Goal: Task Accomplishment & Management: Complete application form

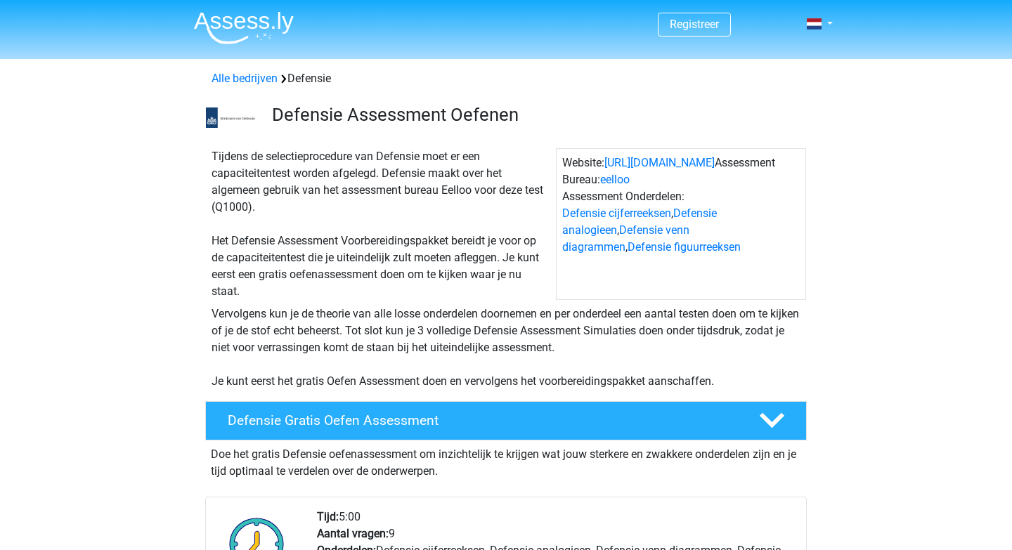
scroll to position [333, 0]
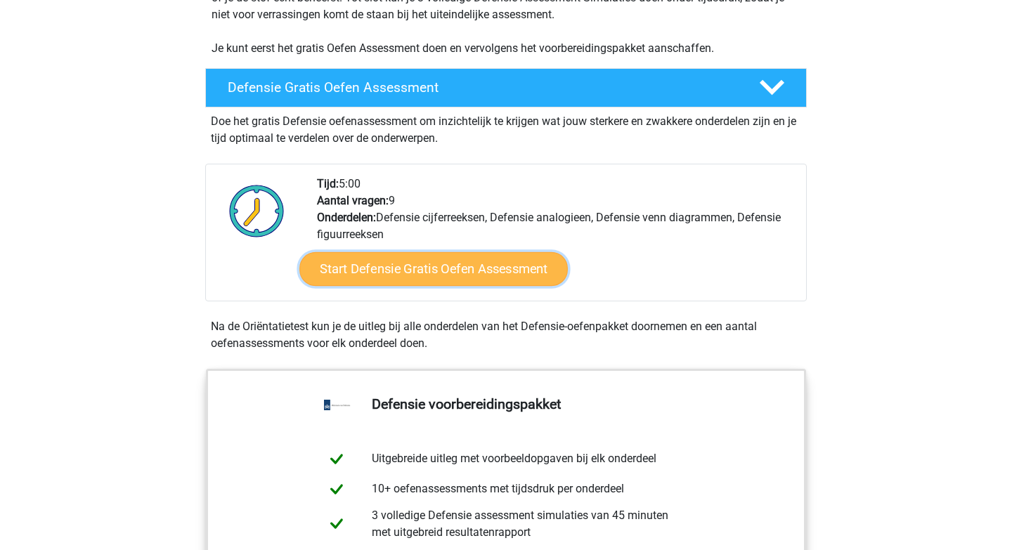
click at [432, 269] on link "Start Defensie Gratis Oefen Assessment" at bounding box center [433, 269] width 269 height 34
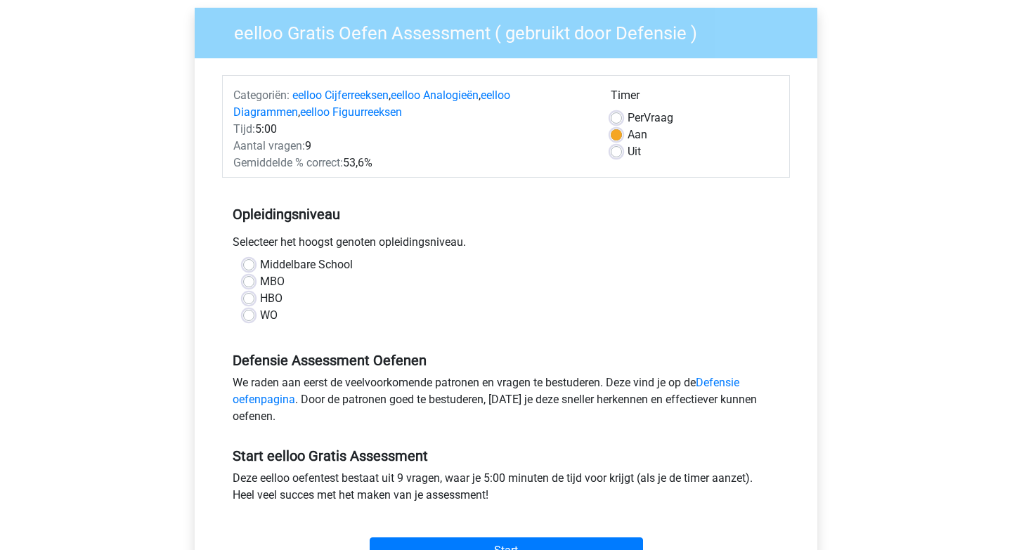
scroll to position [108, 0]
click at [267, 264] on label "Middelbare School" at bounding box center [306, 264] width 93 height 17
click at [255, 264] on input "Middelbare School" at bounding box center [248, 263] width 11 height 14
radio input "true"
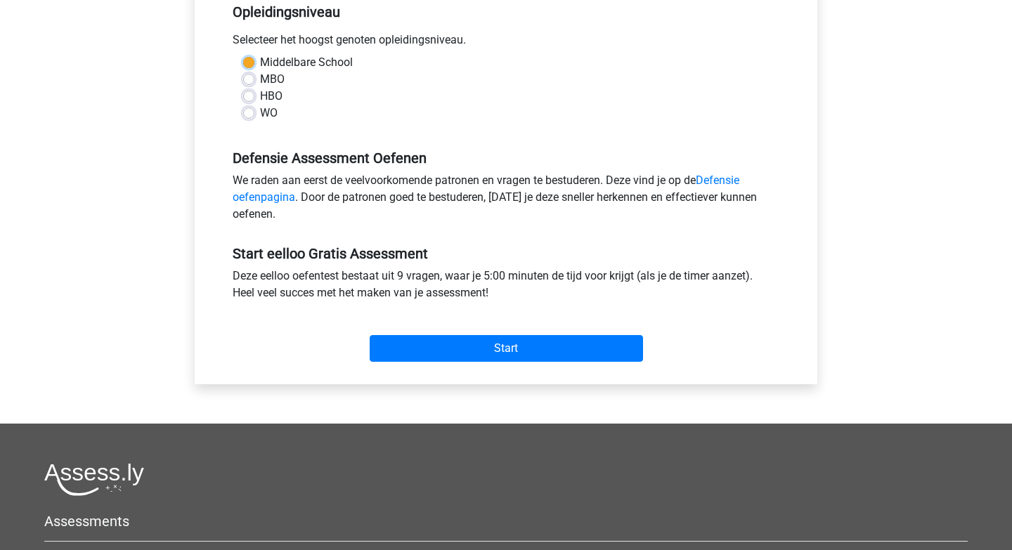
scroll to position [313, 0]
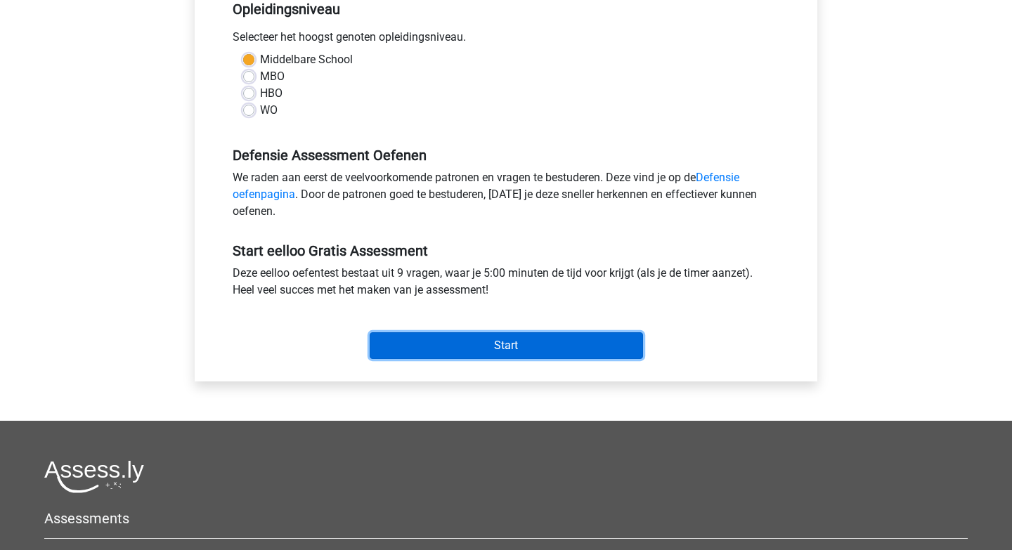
click at [467, 346] on input "Start" at bounding box center [506, 346] width 273 height 27
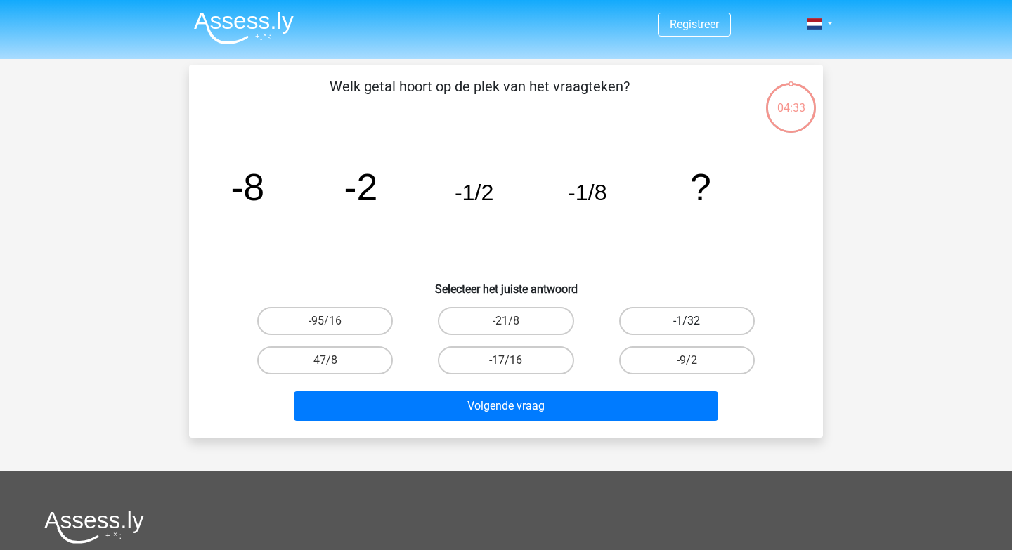
click at [649, 319] on label "-1/32" at bounding box center [687, 321] width 136 height 28
click at [687, 321] on input "-1/32" at bounding box center [691, 325] width 9 height 9
radio input "true"
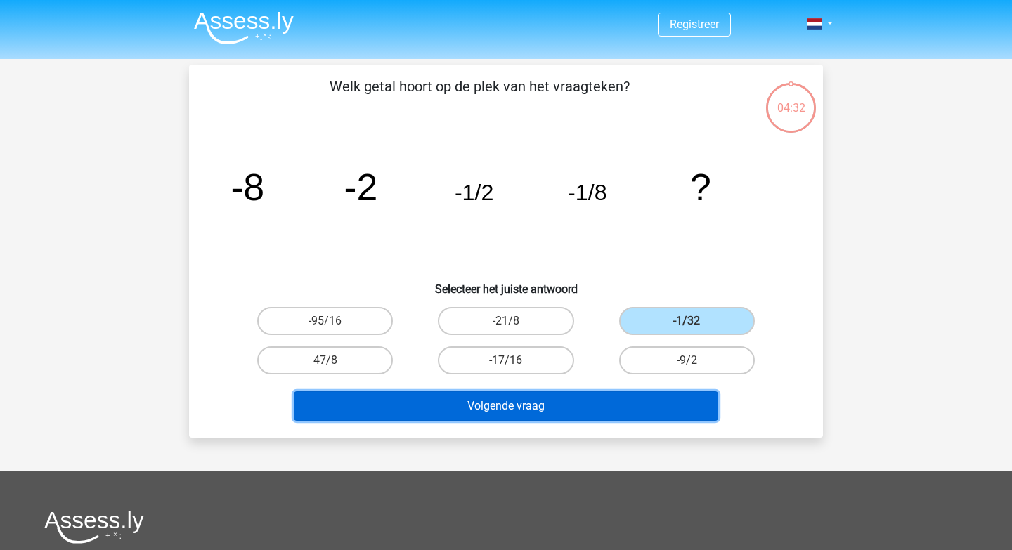
click at [561, 399] on button "Volgende vraag" at bounding box center [506, 407] width 425 height 30
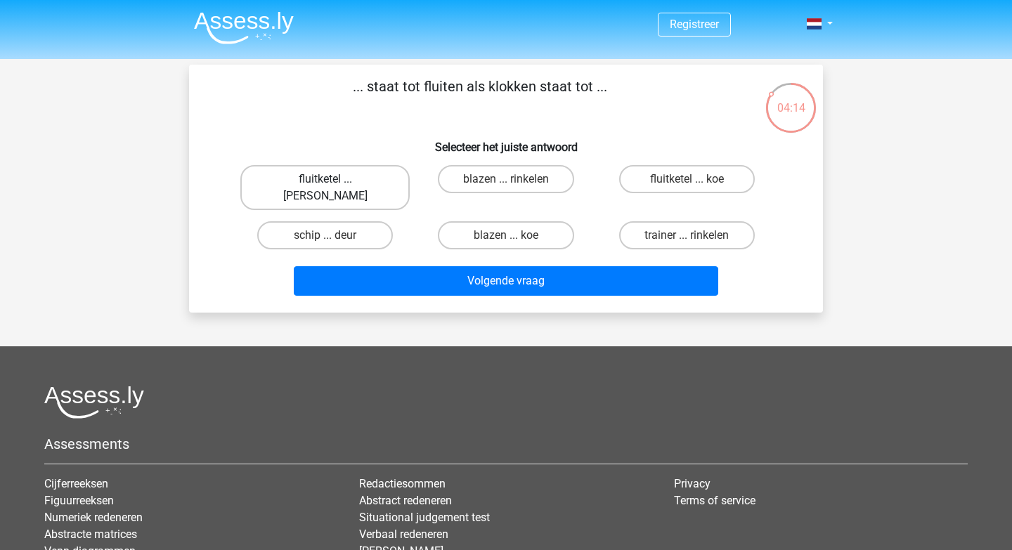
click at [372, 182] on label "fluitketel ... luiden" at bounding box center [324, 187] width 169 height 45
click at [335, 182] on input "fluitketel ... luiden" at bounding box center [330, 183] width 9 height 9
radio input "true"
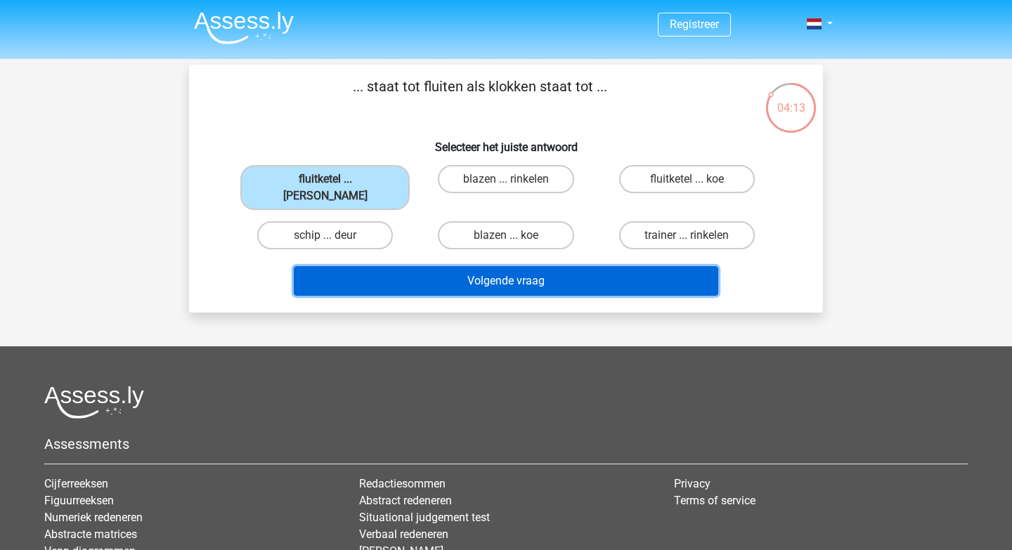
click at [437, 266] on button "Volgende vraag" at bounding box center [506, 281] width 425 height 30
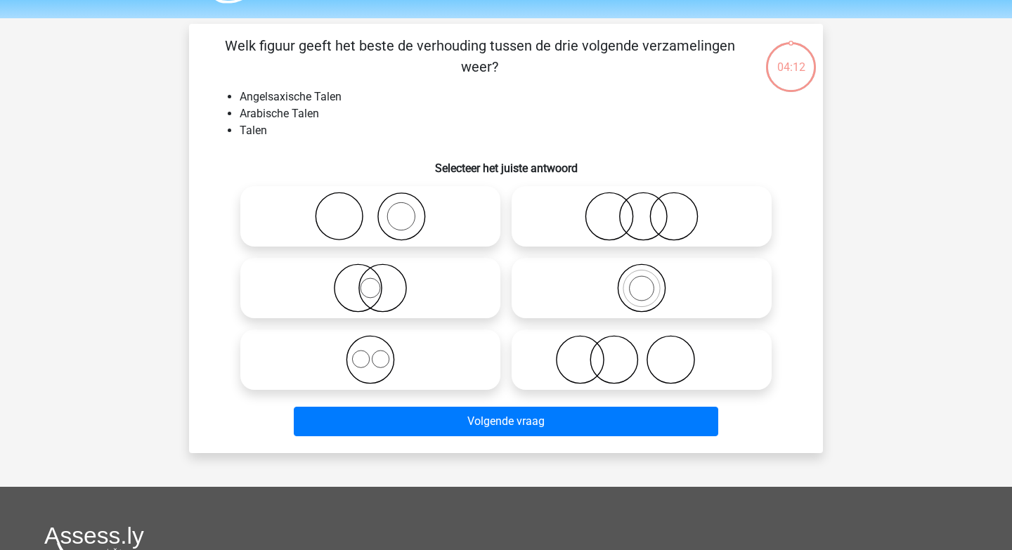
scroll to position [35, 0]
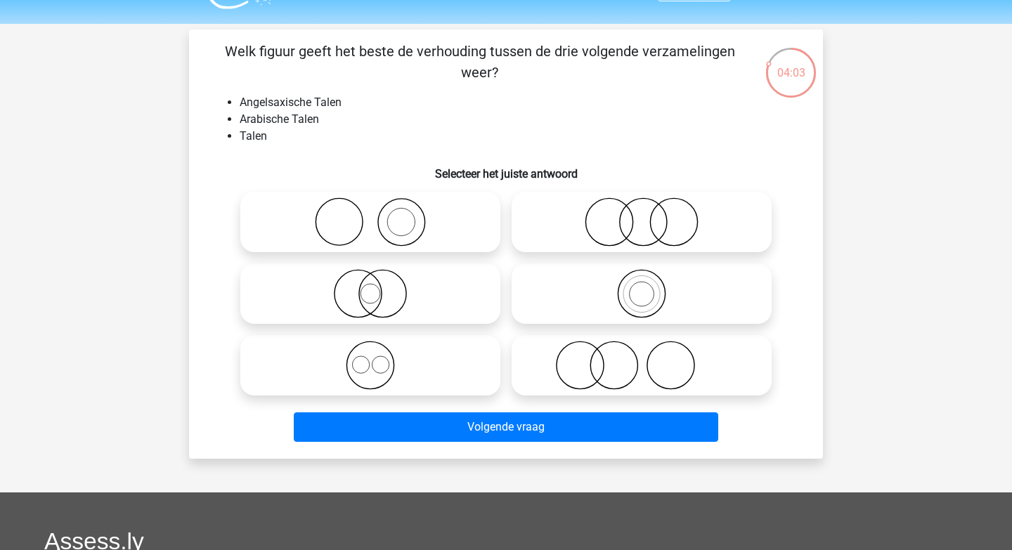
click at [371, 364] on icon at bounding box center [370, 365] width 249 height 49
click at [371, 359] on input "radio" at bounding box center [375, 353] width 9 height 9
radio input "true"
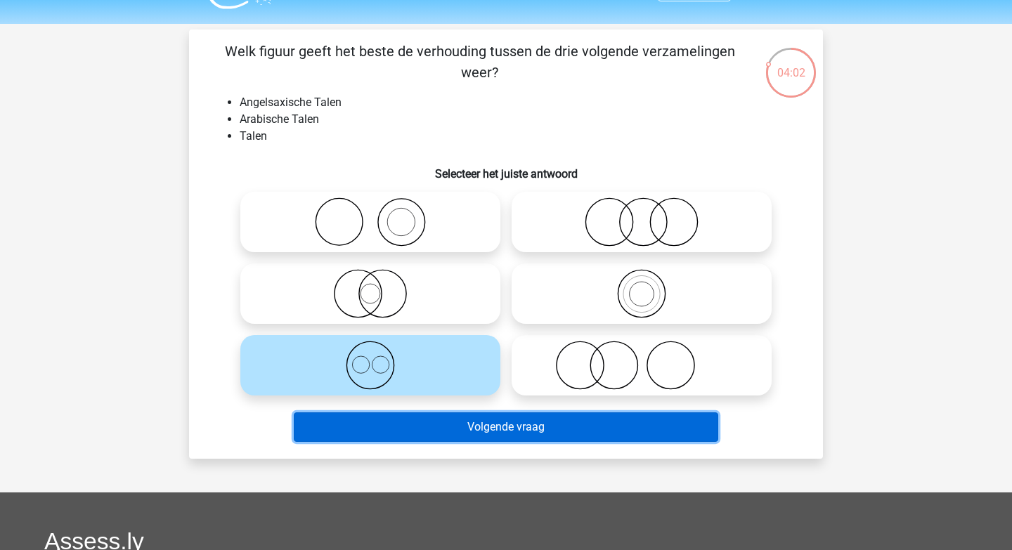
click at [456, 427] on button "Volgende vraag" at bounding box center [506, 428] width 425 height 30
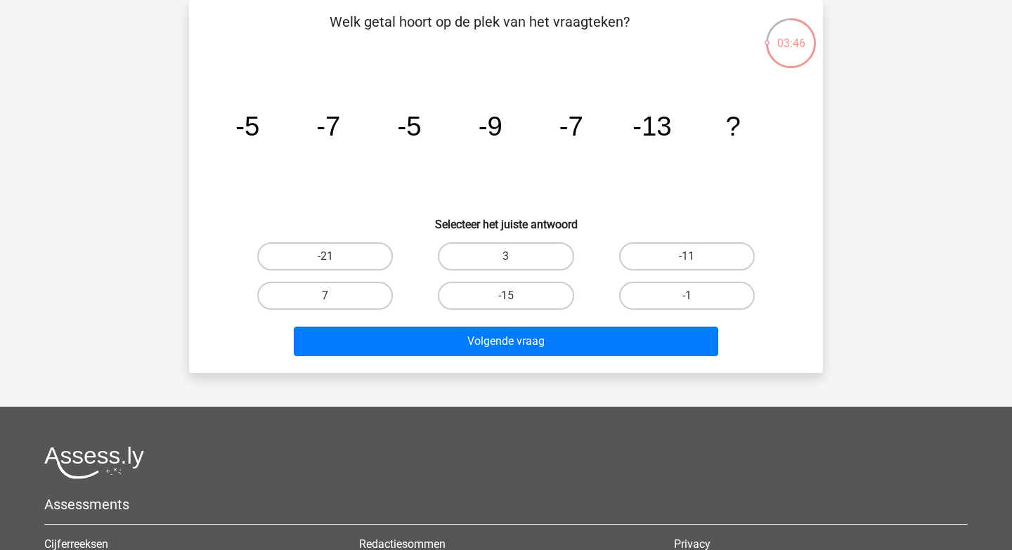
scroll to position [49, 0]
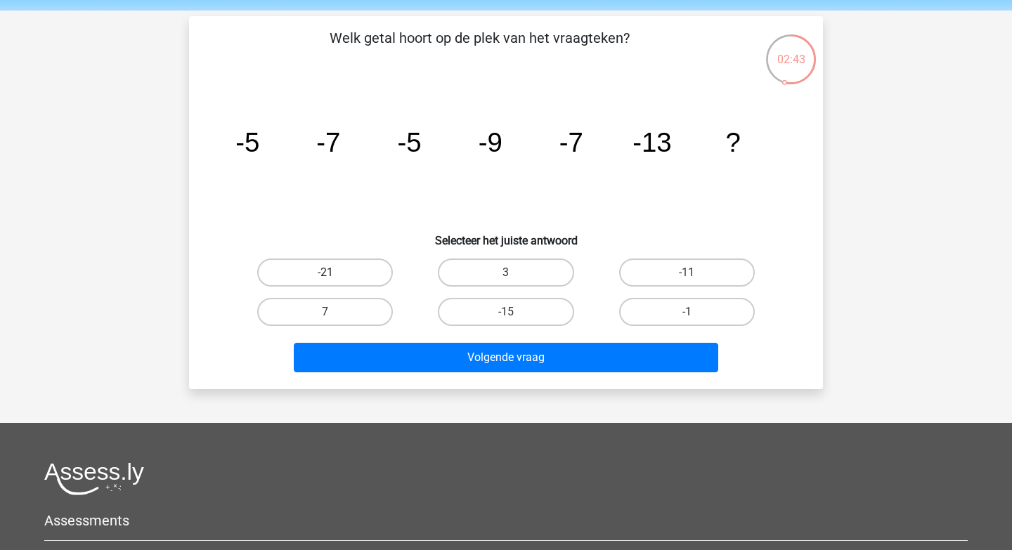
click at [372, 278] on label "-21" at bounding box center [325, 273] width 136 height 28
click at [335, 278] on input "-21" at bounding box center [330, 277] width 9 height 9
radio input "true"
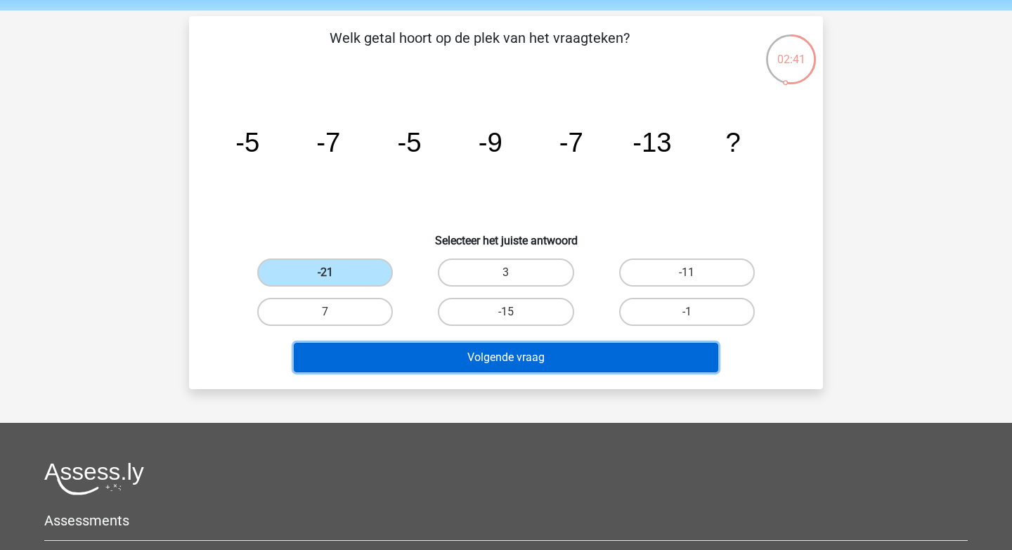
click at [459, 359] on button "Volgende vraag" at bounding box center [506, 358] width 425 height 30
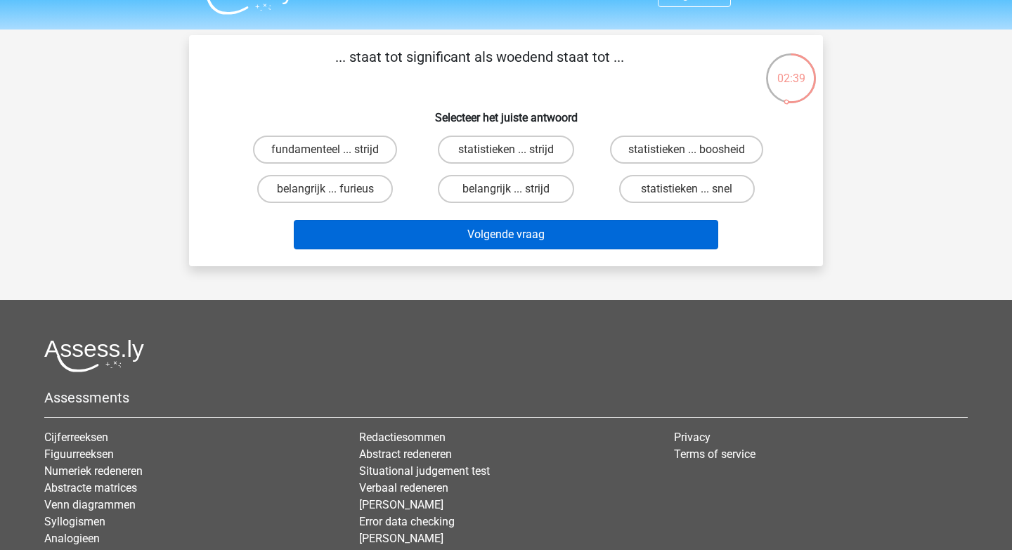
scroll to position [27, 0]
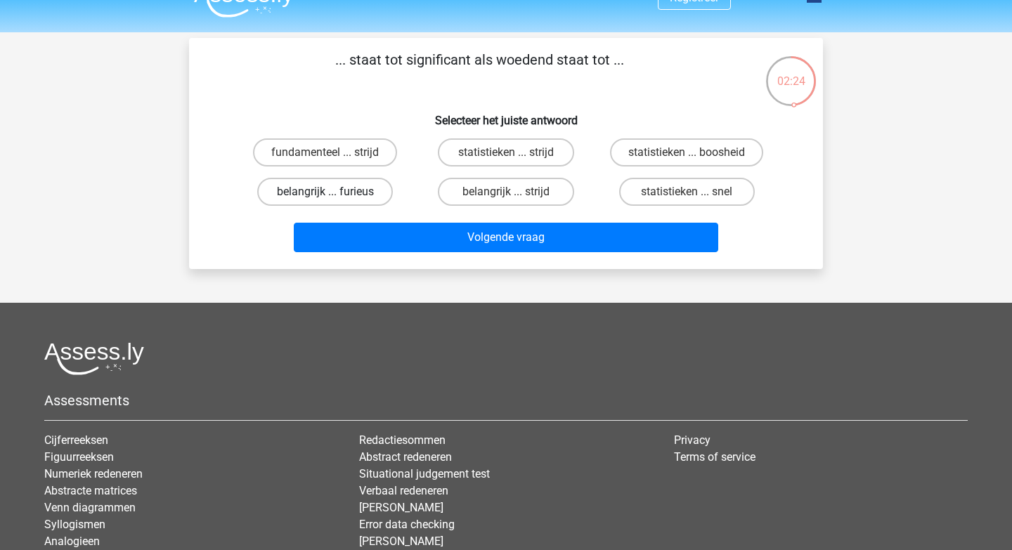
click at [378, 186] on label "belangrijk ... furieus" at bounding box center [325, 192] width 136 height 28
click at [335, 192] on input "belangrijk ... furieus" at bounding box center [330, 196] width 9 height 9
radio input "true"
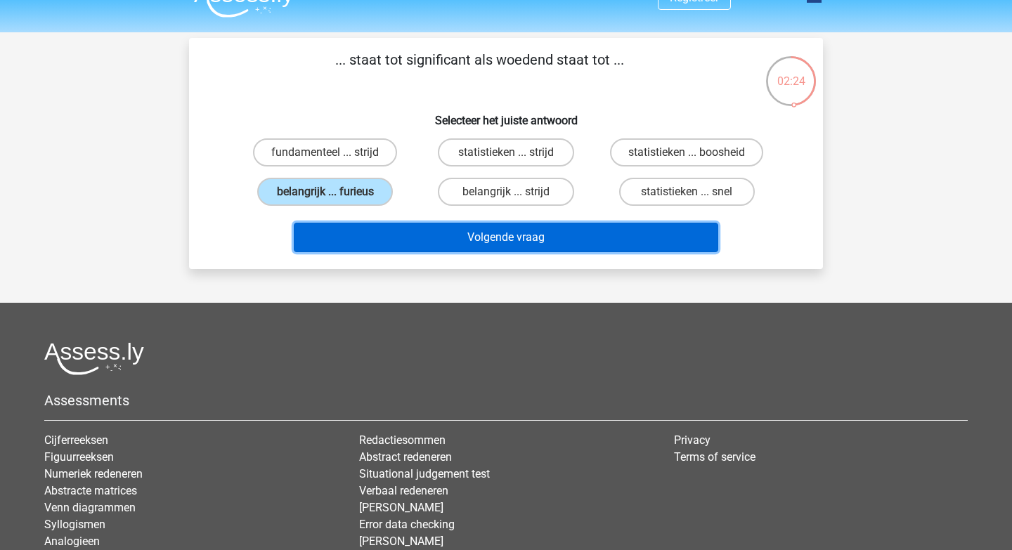
click at [439, 236] on button "Volgende vraag" at bounding box center [506, 238] width 425 height 30
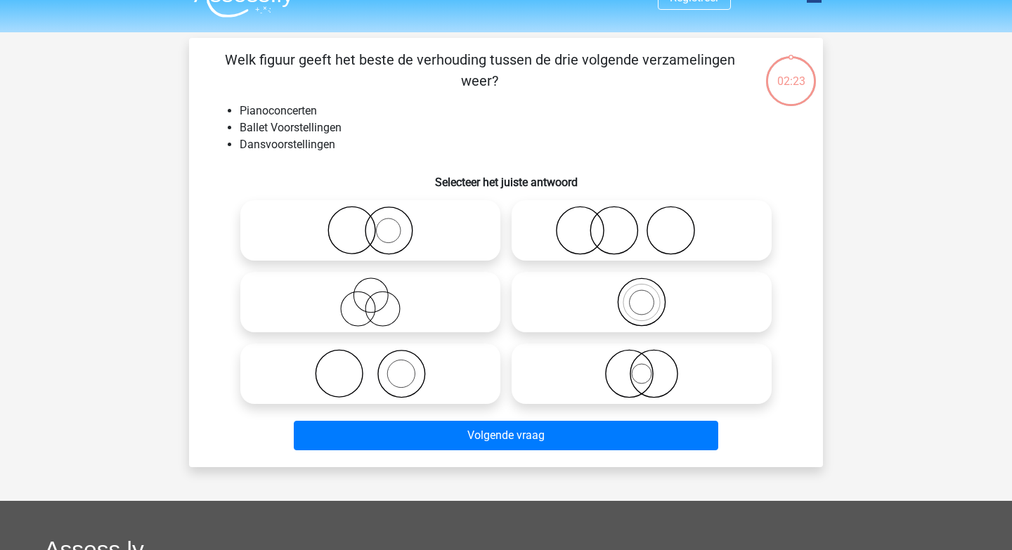
scroll to position [65, 0]
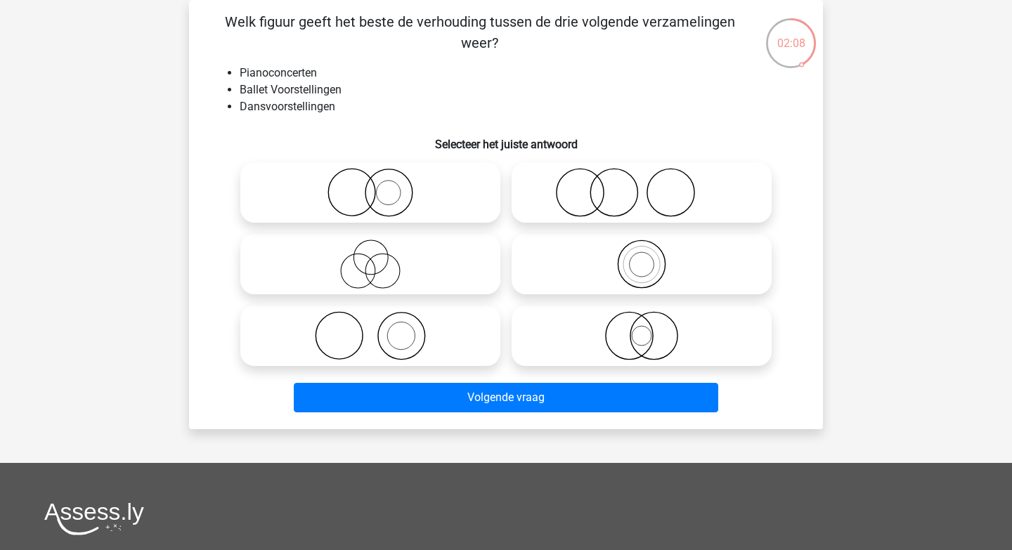
click at [578, 186] on icon at bounding box center [641, 192] width 249 height 49
click at [642, 186] on input "radio" at bounding box center [646, 180] width 9 height 9
radio input "true"
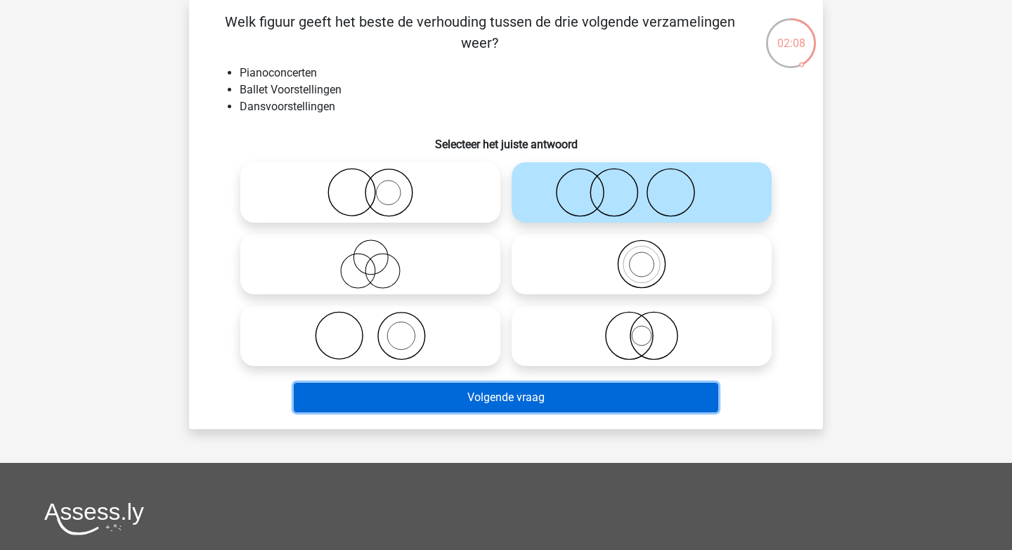
click at [598, 401] on button "Volgende vraag" at bounding box center [506, 398] width 425 height 30
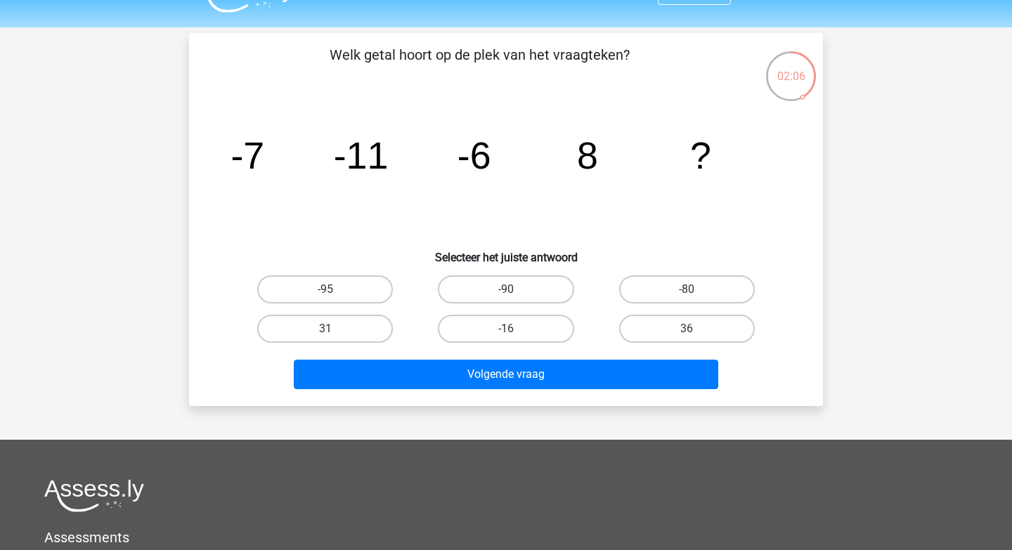
scroll to position [31, 0]
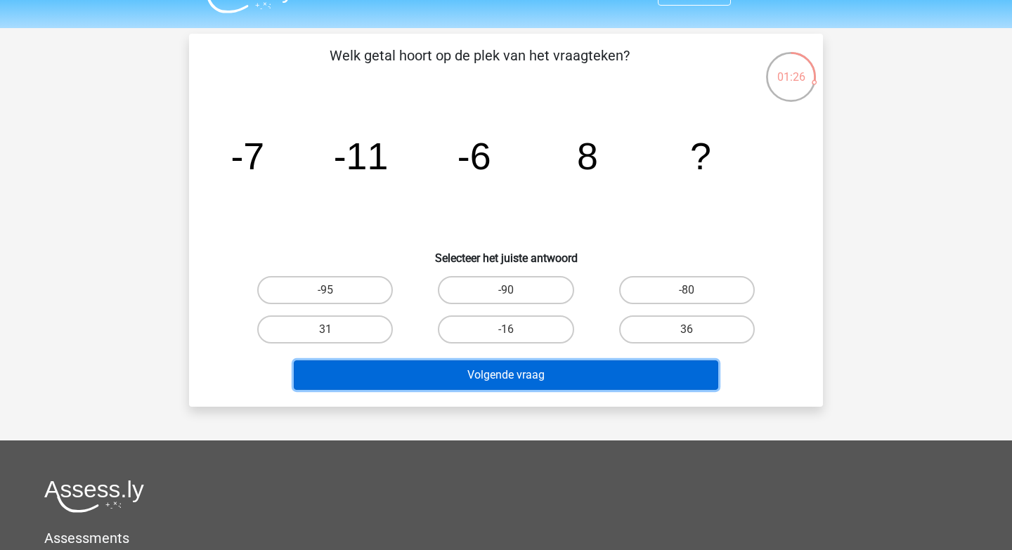
click at [423, 386] on button "Volgende vraag" at bounding box center [506, 376] width 425 height 30
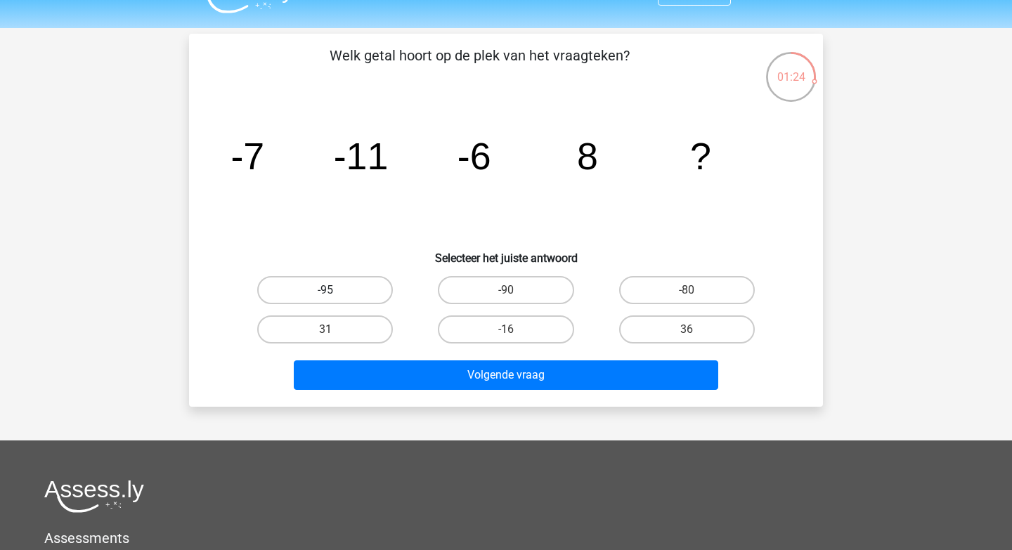
click at [376, 290] on label "-95" at bounding box center [325, 290] width 136 height 28
click at [335, 290] on input "-95" at bounding box center [330, 294] width 9 height 9
radio input "true"
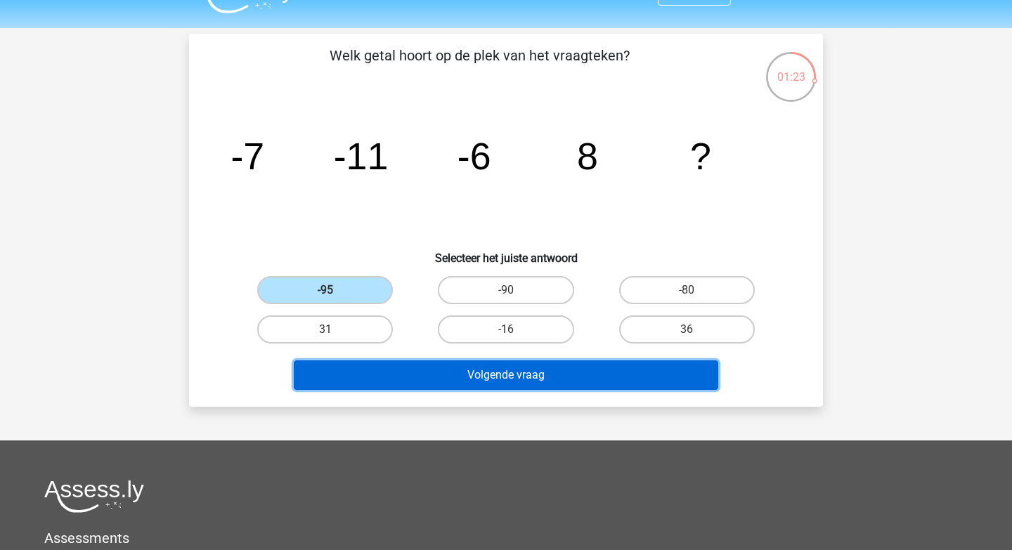
click at [449, 374] on button "Volgende vraag" at bounding box center [506, 376] width 425 height 30
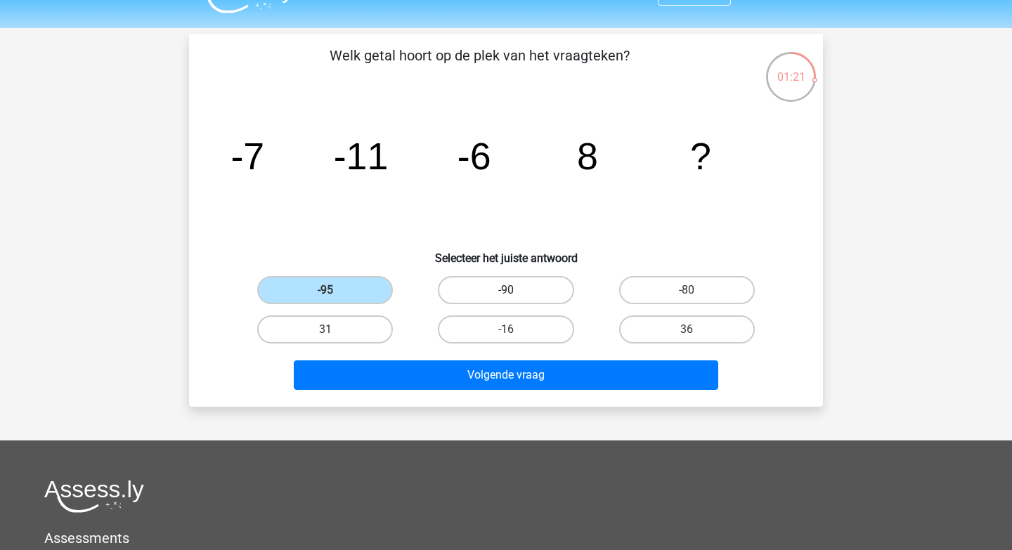
click at [475, 290] on label "-90" at bounding box center [506, 290] width 136 height 28
click at [506, 290] on input "-90" at bounding box center [510, 294] width 9 height 9
radio input "true"
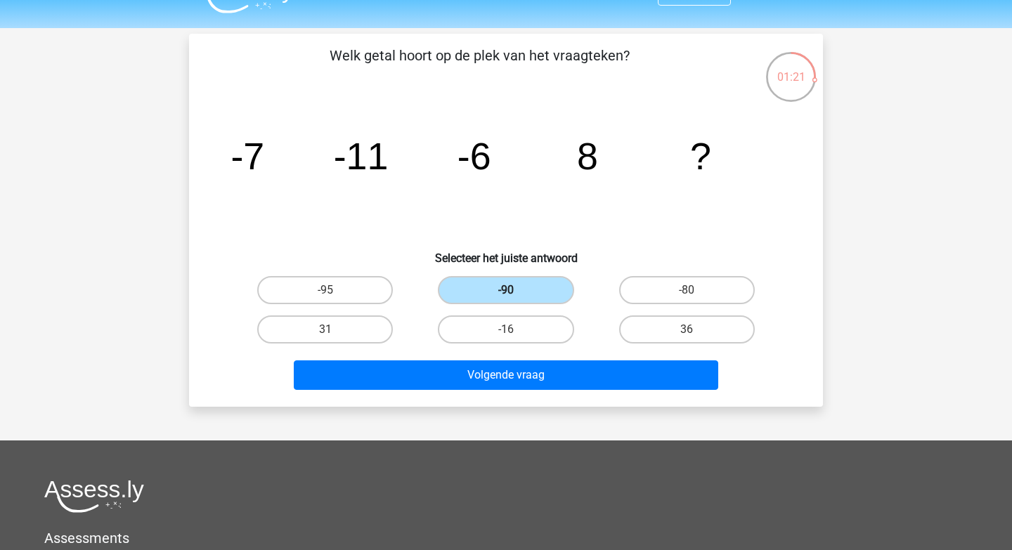
click at [475, 290] on label "-90" at bounding box center [506, 290] width 136 height 28
click at [506, 290] on input "-90" at bounding box center [510, 294] width 9 height 9
click at [482, 338] on label "-16" at bounding box center [506, 330] width 136 height 28
click at [506, 338] on input "-16" at bounding box center [510, 334] width 9 height 9
radio input "true"
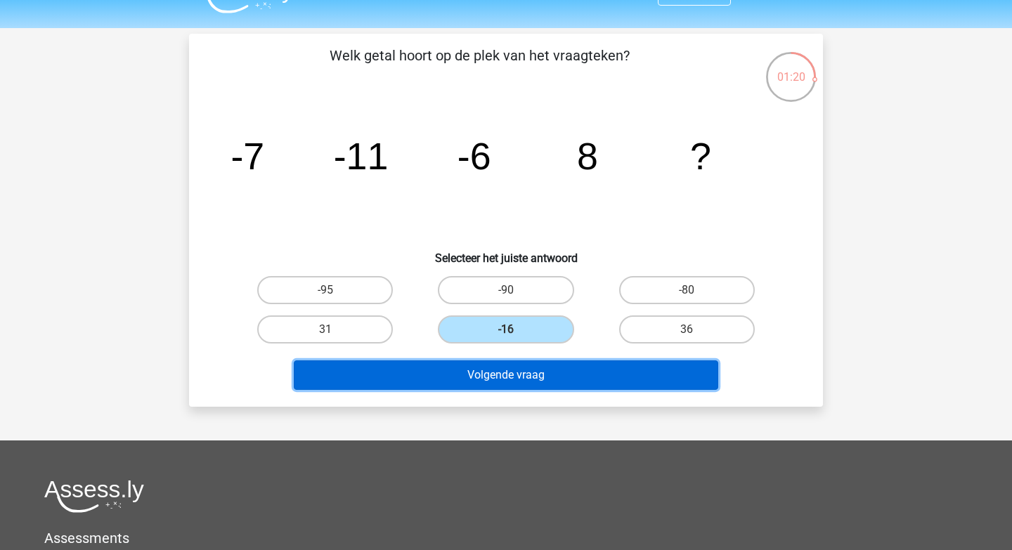
click at [496, 366] on button "Volgende vraag" at bounding box center [506, 376] width 425 height 30
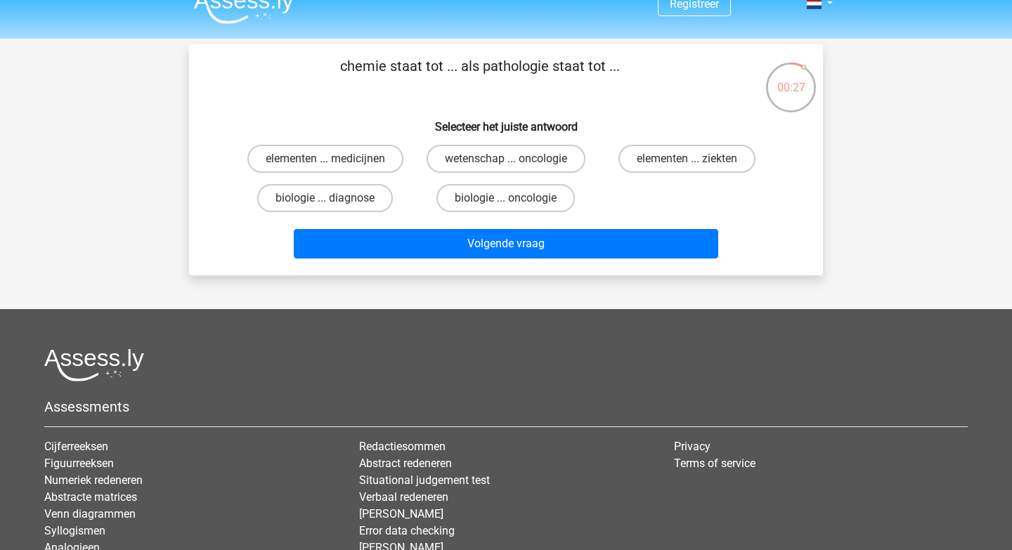
scroll to position [0, 0]
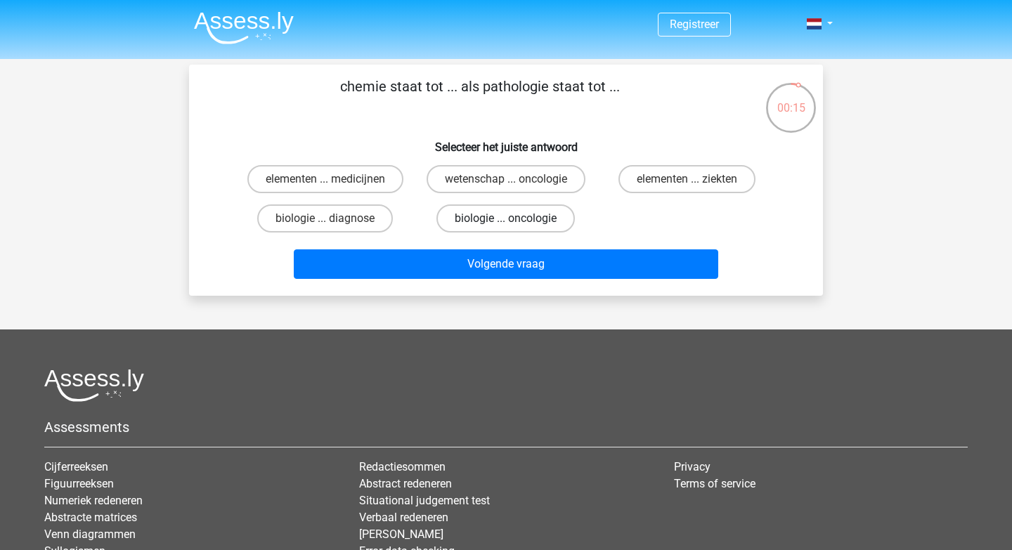
click at [460, 223] on label "biologie ... oncologie" at bounding box center [506, 219] width 138 height 28
click at [506, 223] on input "biologie ... oncologie" at bounding box center [510, 223] width 9 height 9
radio input "true"
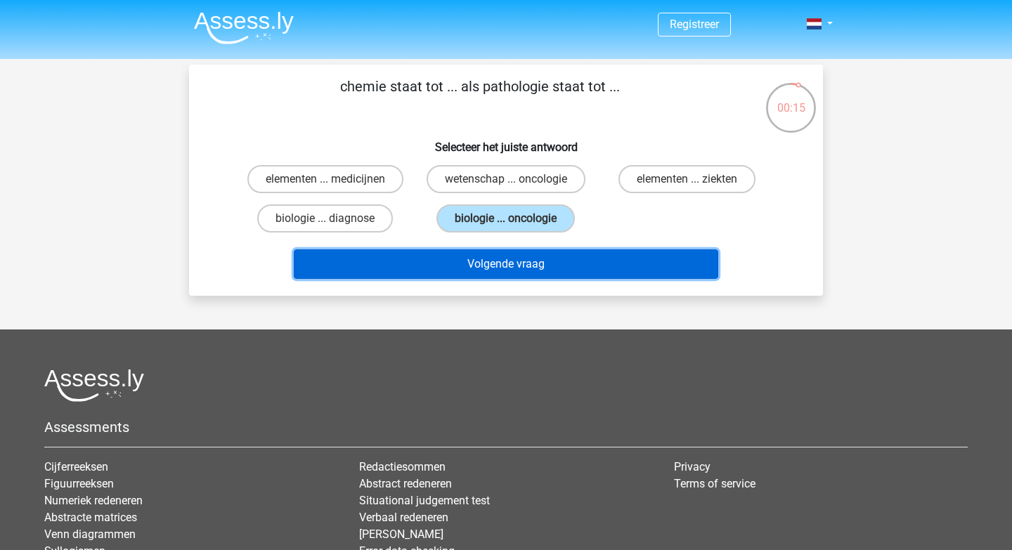
click at [468, 263] on button "Volgende vraag" at bounding box center [506, 265] width 425 height 30
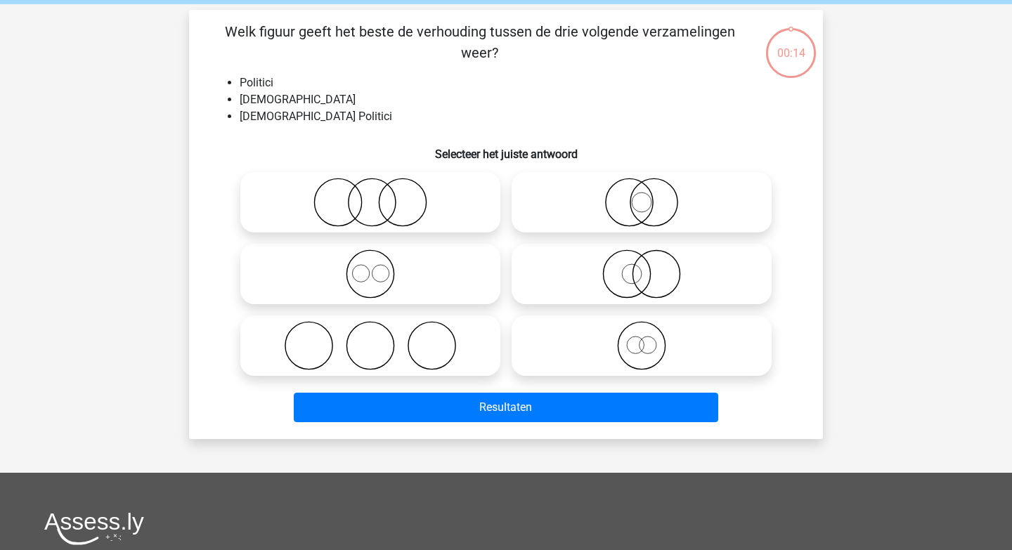
scroll to position [65, 0]
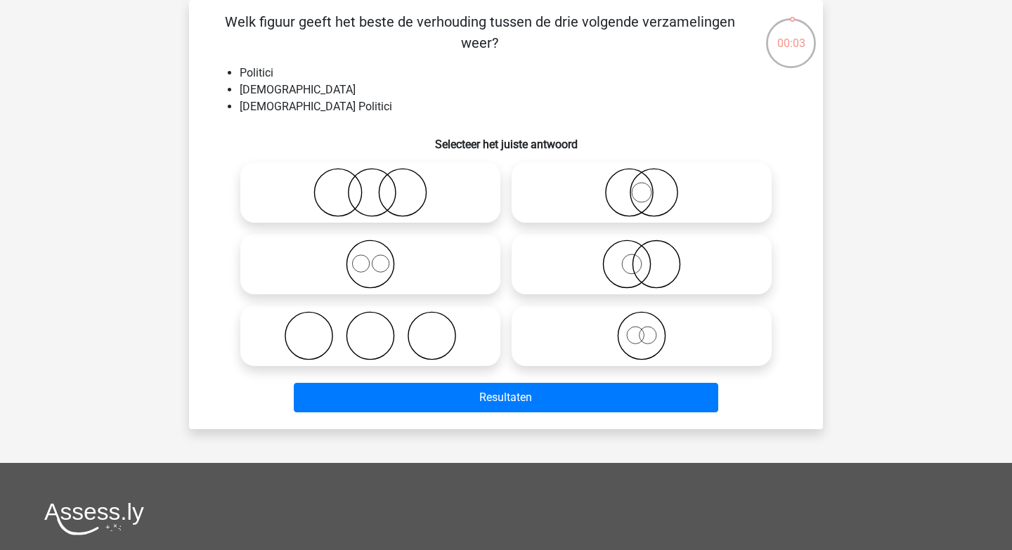
click at [385, 333] on icon at bounding box center [370, 335] width 249 height 49
click at [380, 329] on input "radio" at bounding box center [375, 324] width 9 height 9
radio input "true"
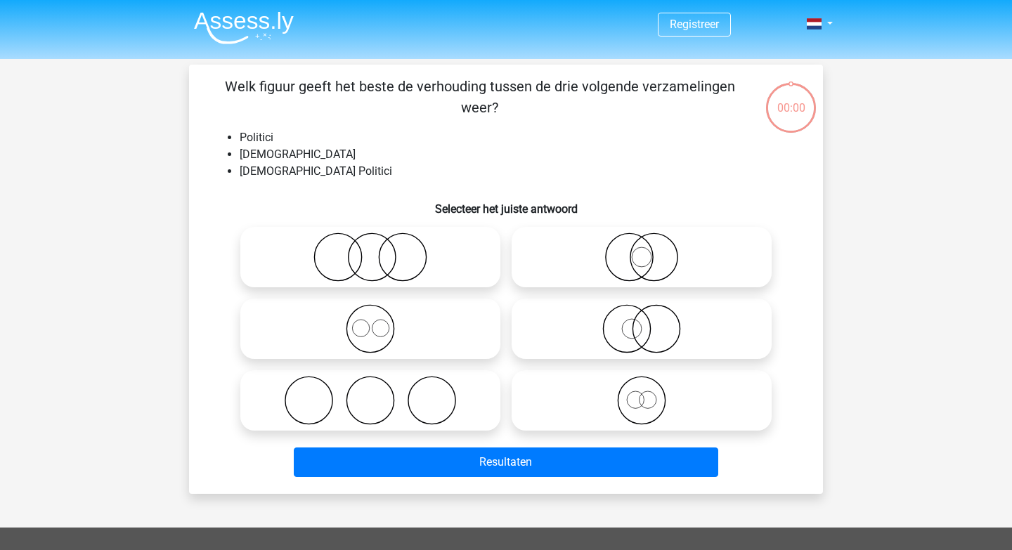
scroll to position [65, 0]
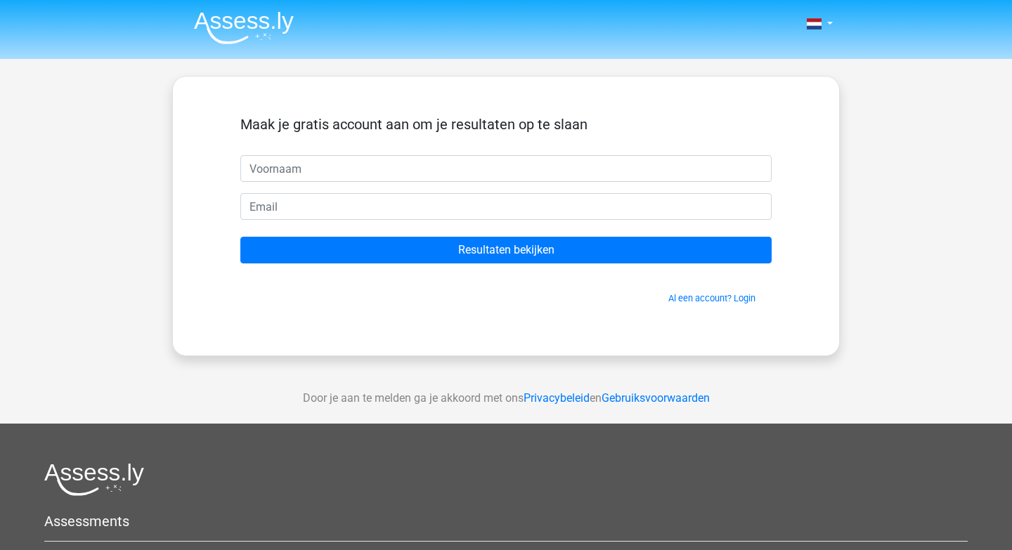
click at [592, 165] on input "text" at bounding box center [505, 168] width 531 height 27
type input "[PERSON_NAME]"
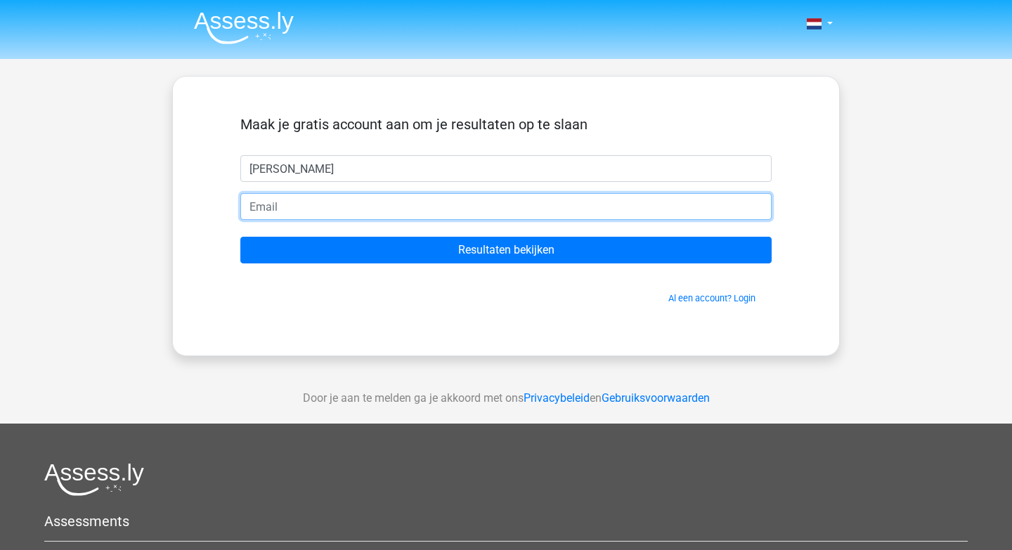
click at [378, 213] on input "email" at bounding box center [505, 206] width 531 height 27
type input "[EMAIL_ADDRESS][DOMAIN_NAME]"
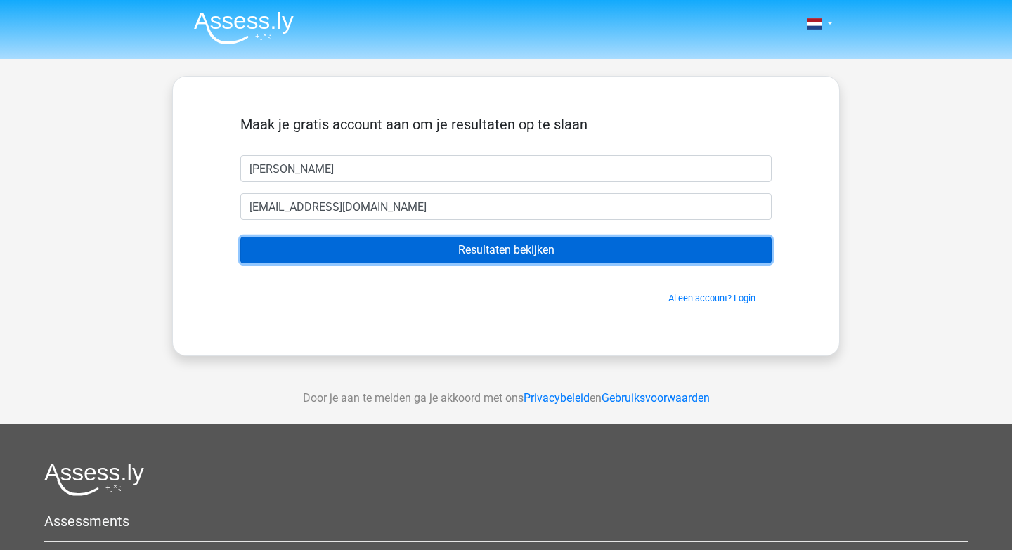
click at [403, 252] on input "Resultaten bekijken" at bounding box center [505, 250] width 531 height 27
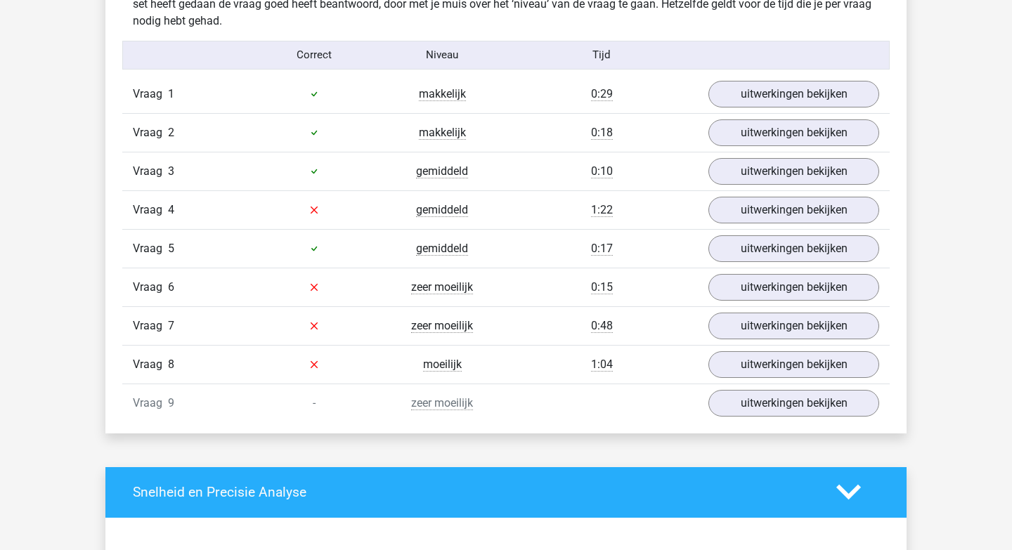
scroll to position [1532, 0]
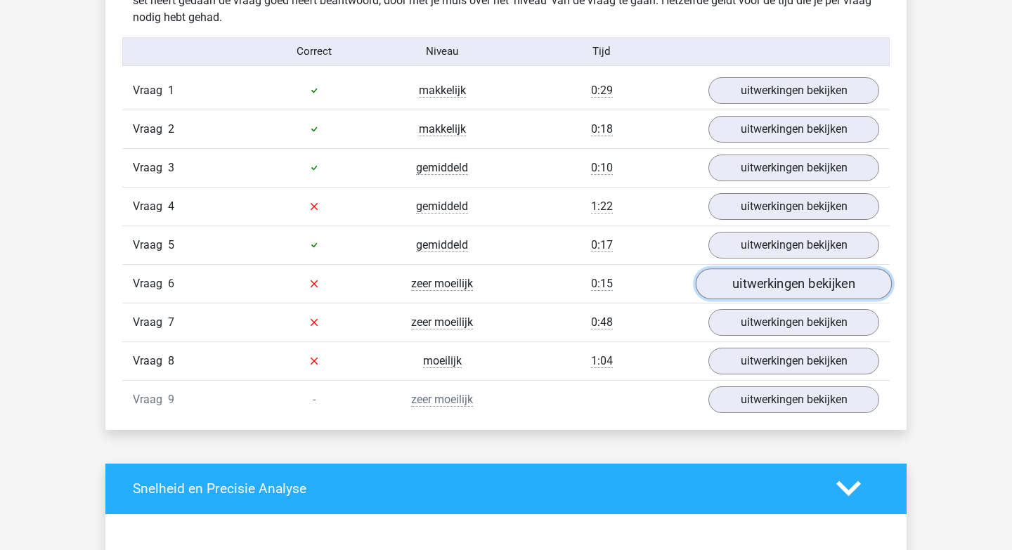
click at [726, 281] on link "uitwerkingen bekijken" at bounding box center [794, 284] width 196 height 31
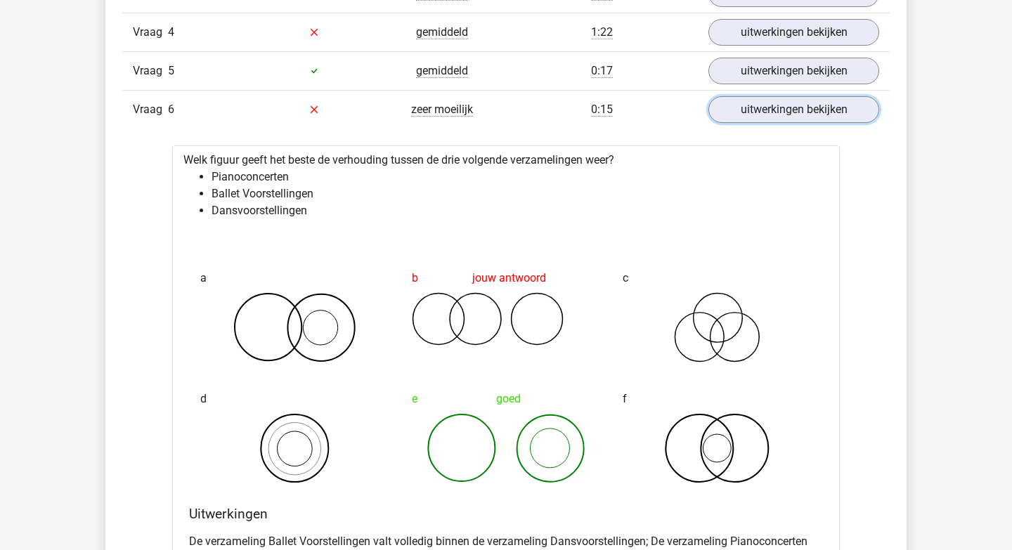
scroll to position [1660, 0]
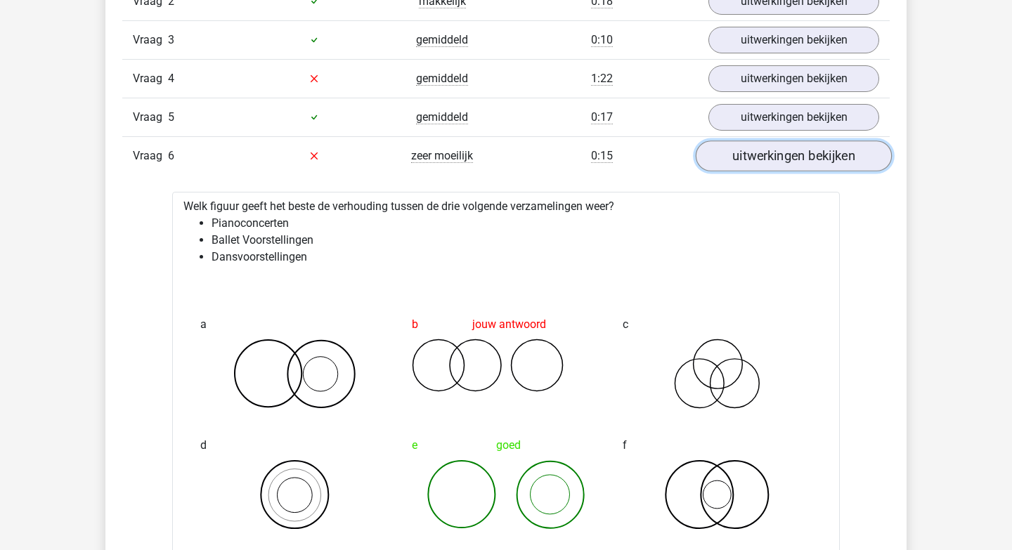
click at [750, 143] on link "uitwerkingen bekijken" at bounding box center [794, 156] width 196 height 31
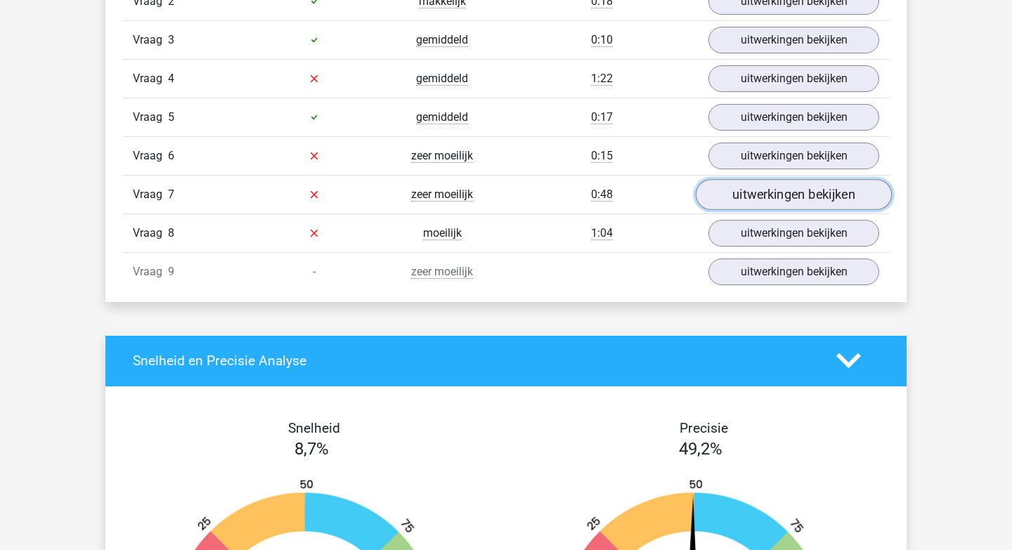
click at [748, 191] on link "uitwerkingen bekijken" at bounding box center [794, 194] width 196 height 31
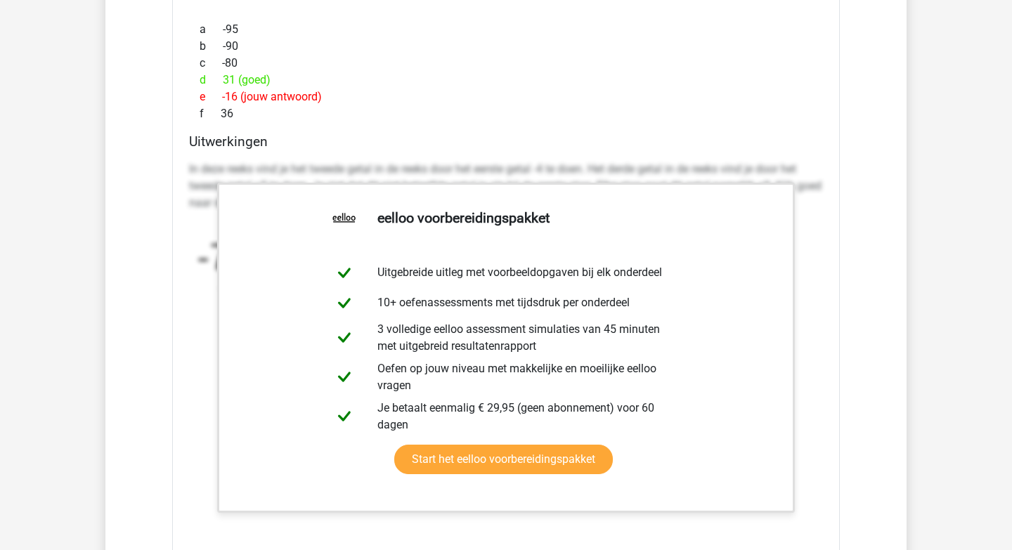
scroll to position [2402, 0]
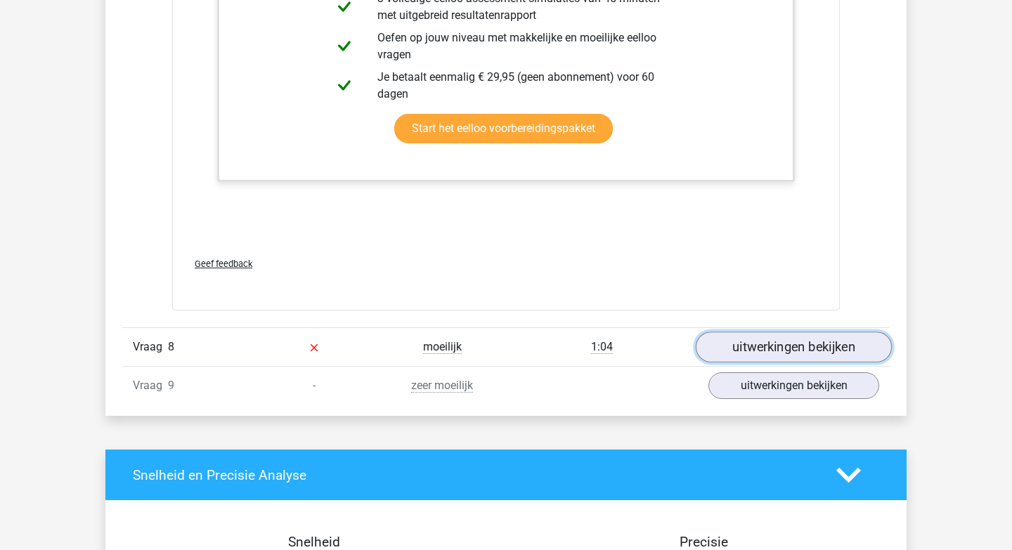
click at [767, 344] on link "uitwerkingen bekijken" at bounding box center [794, 348] width 196 height 31
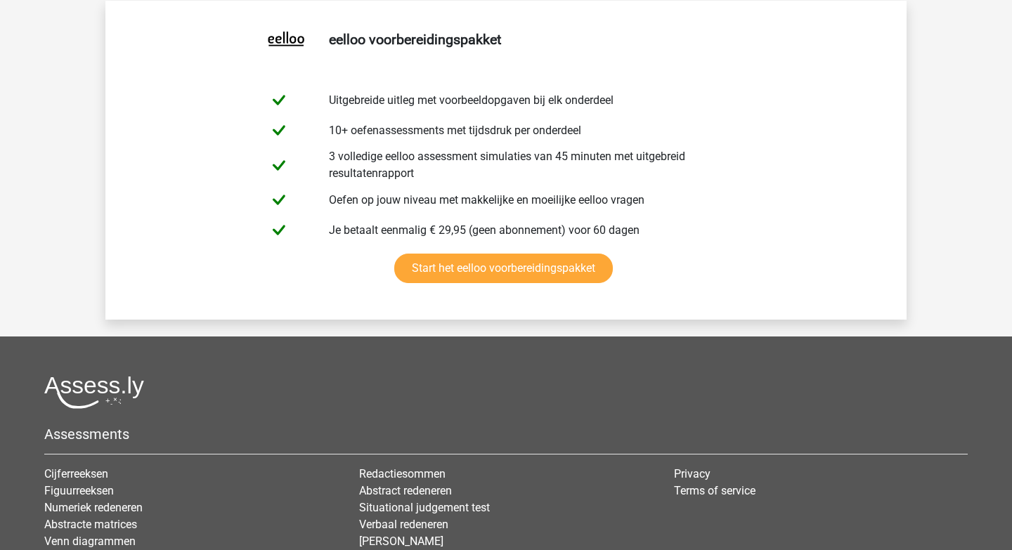
scroll to position [4099, 0]
